Goal: Transaction & Acquisition: Purchase product/service

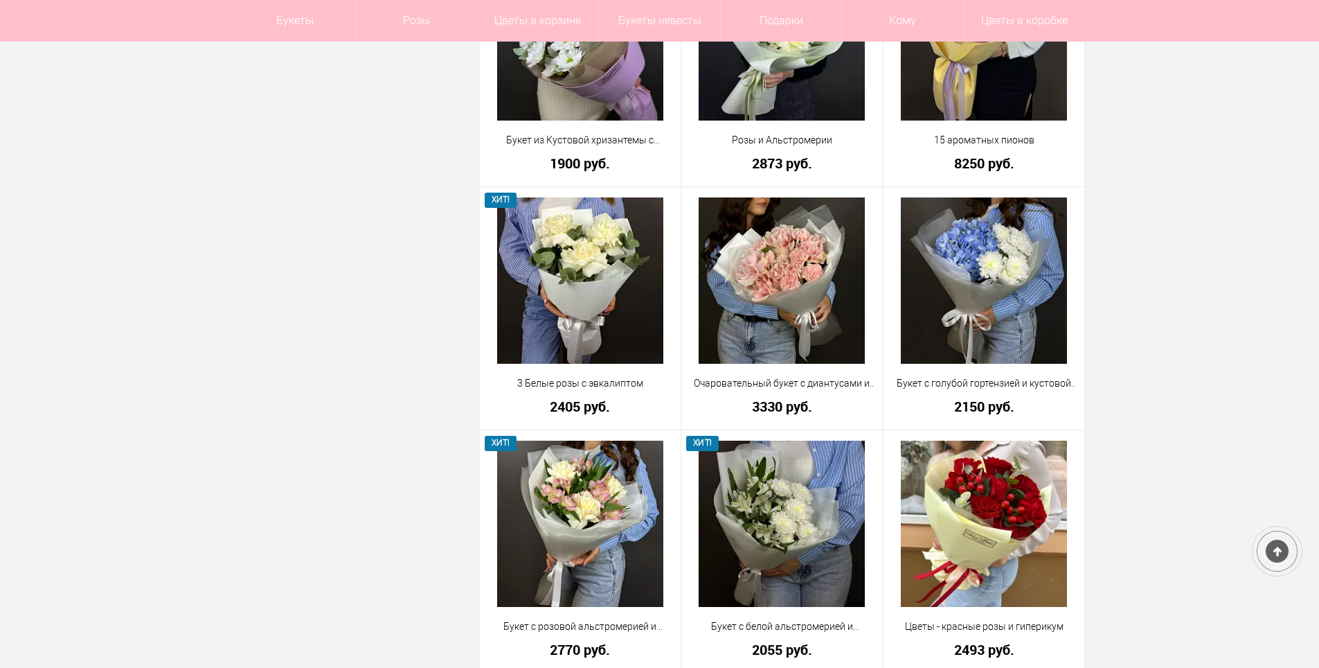
scroll to position [1524, 0]
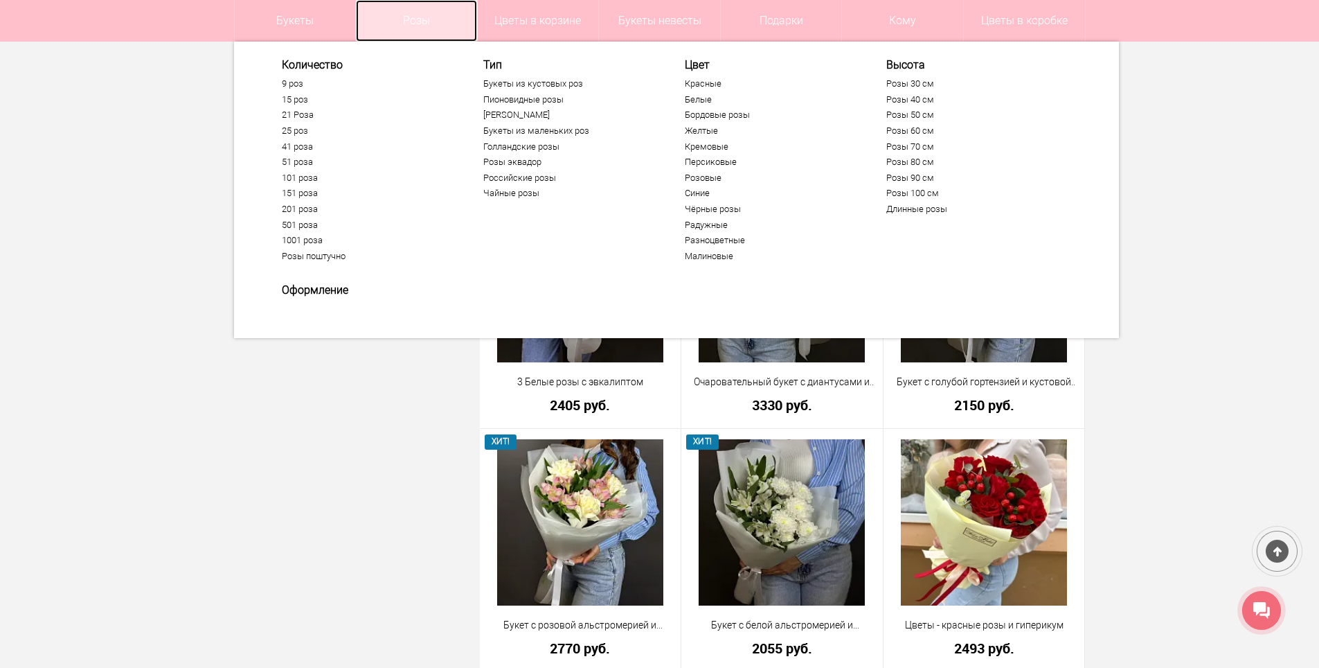
click at [406, 26] on link "Розы" at bounding box center [416, 21] width 121 height 42
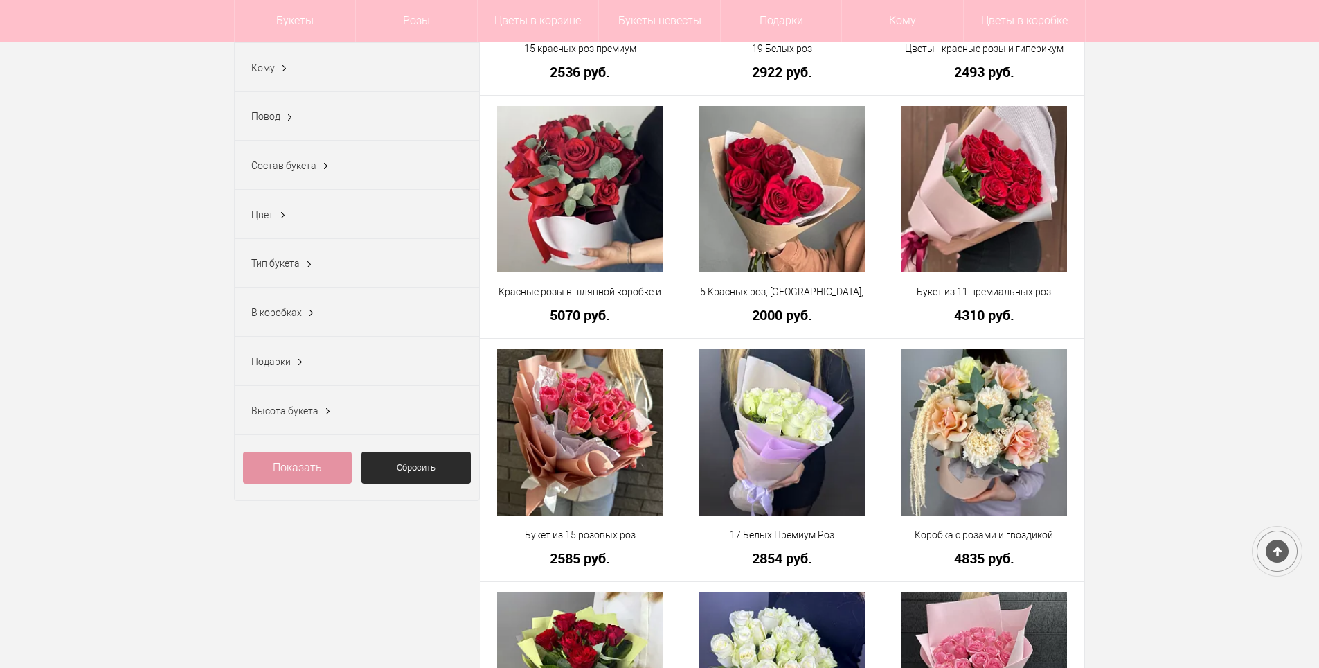
scroll to position [416, 0]
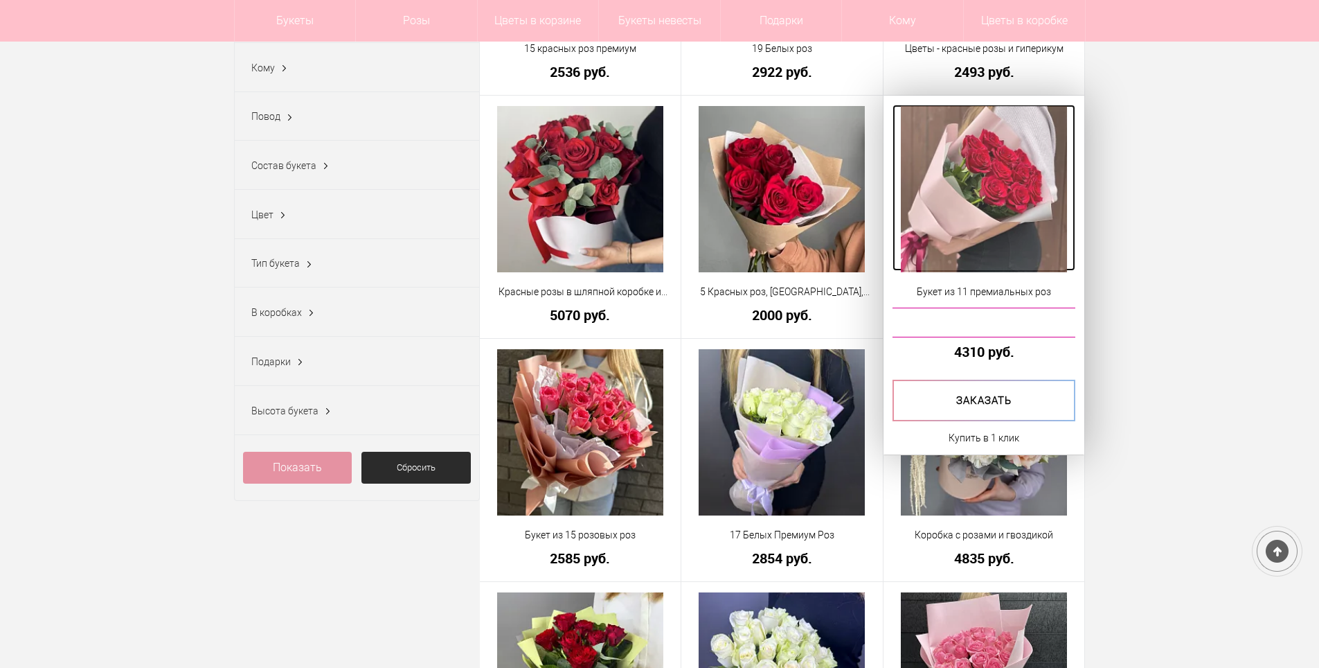
click at [1011, 218] on img at bounding box center [984, 189] width 166 height 166
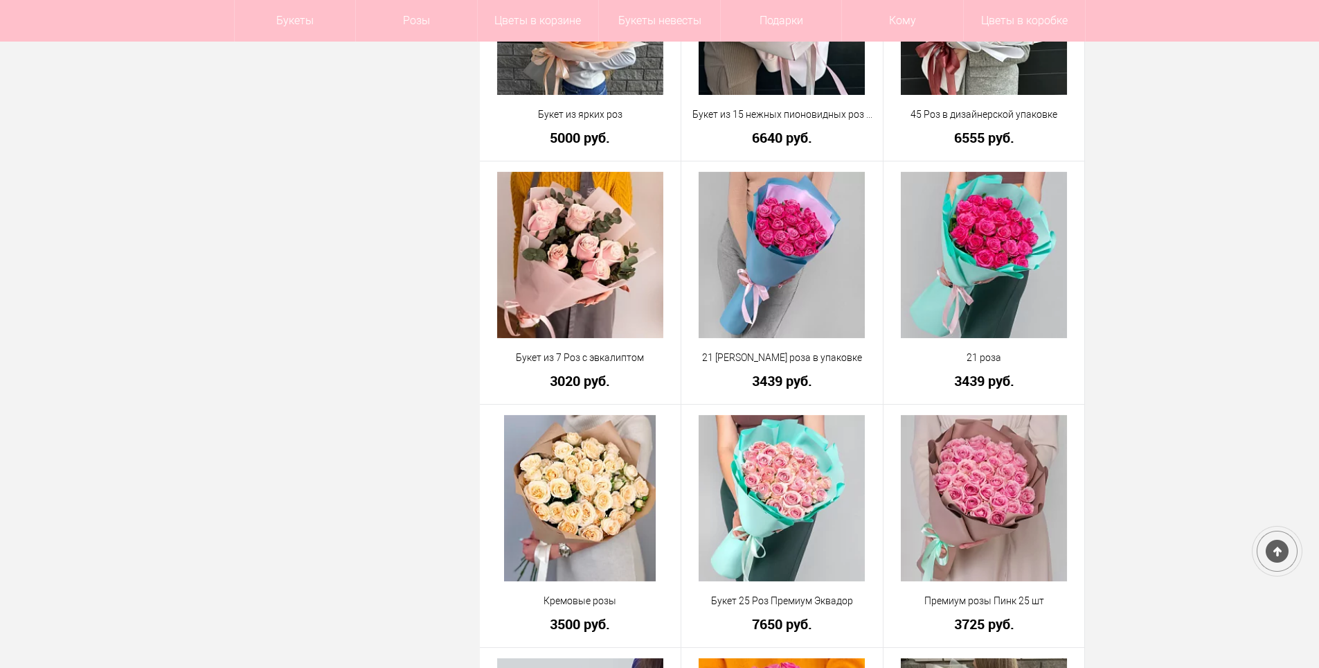
scroll to position [1565, 0]
